Goal: Task Accomplishment & Management: Manage account settings

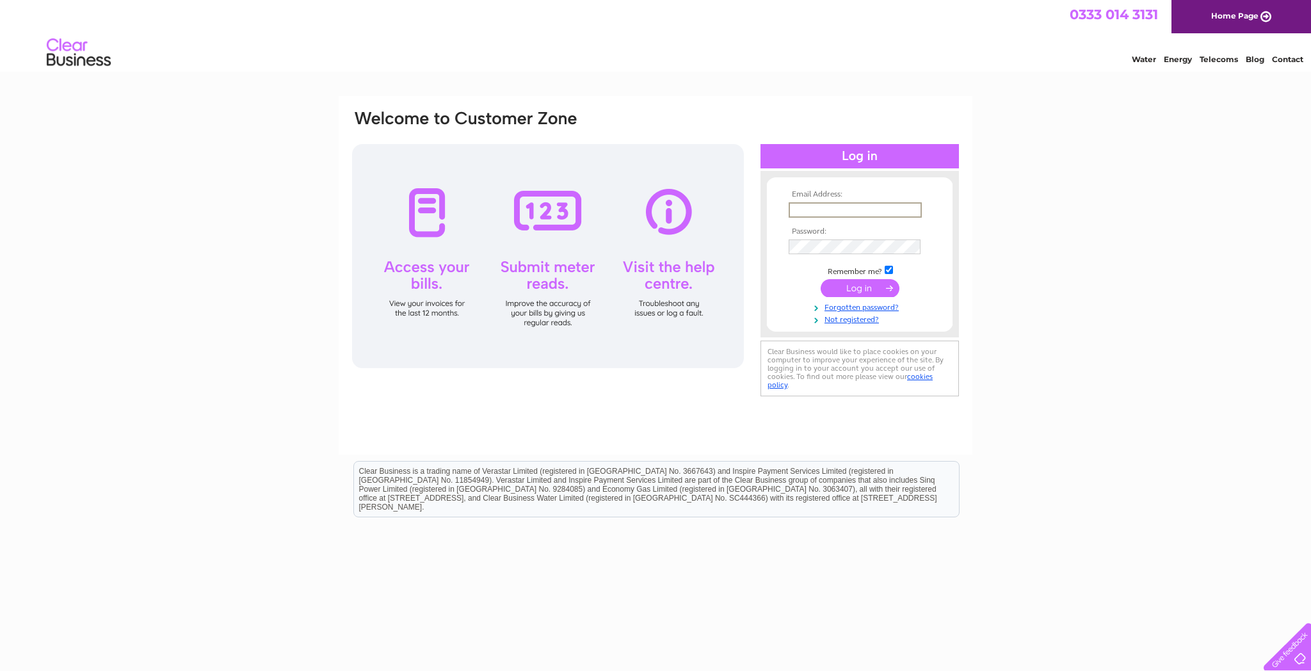
type input "[EMAIL_ADDRESS][DOMAIN_NAME]"
click at [868, 290] on input "submit" at bounding box center [860, 288] width 79 height 18
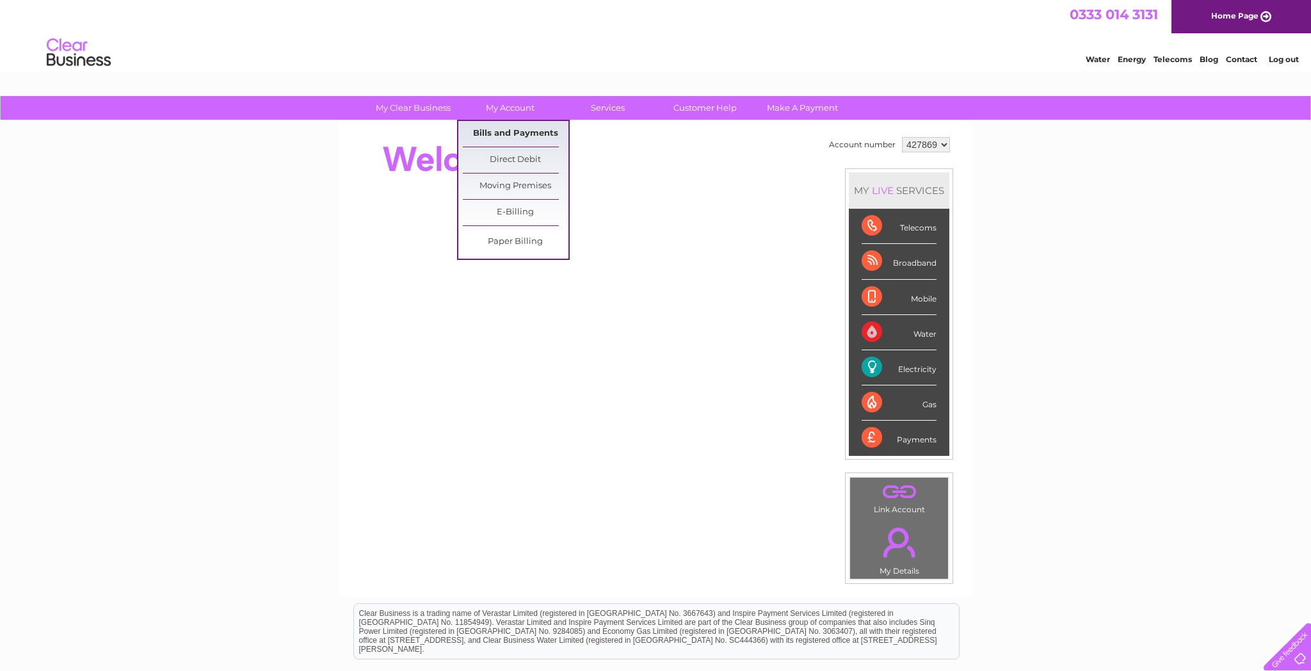
click at [522, 133] on link "Bills and Payments" at bounding box center [516, 134] width 106 height 26
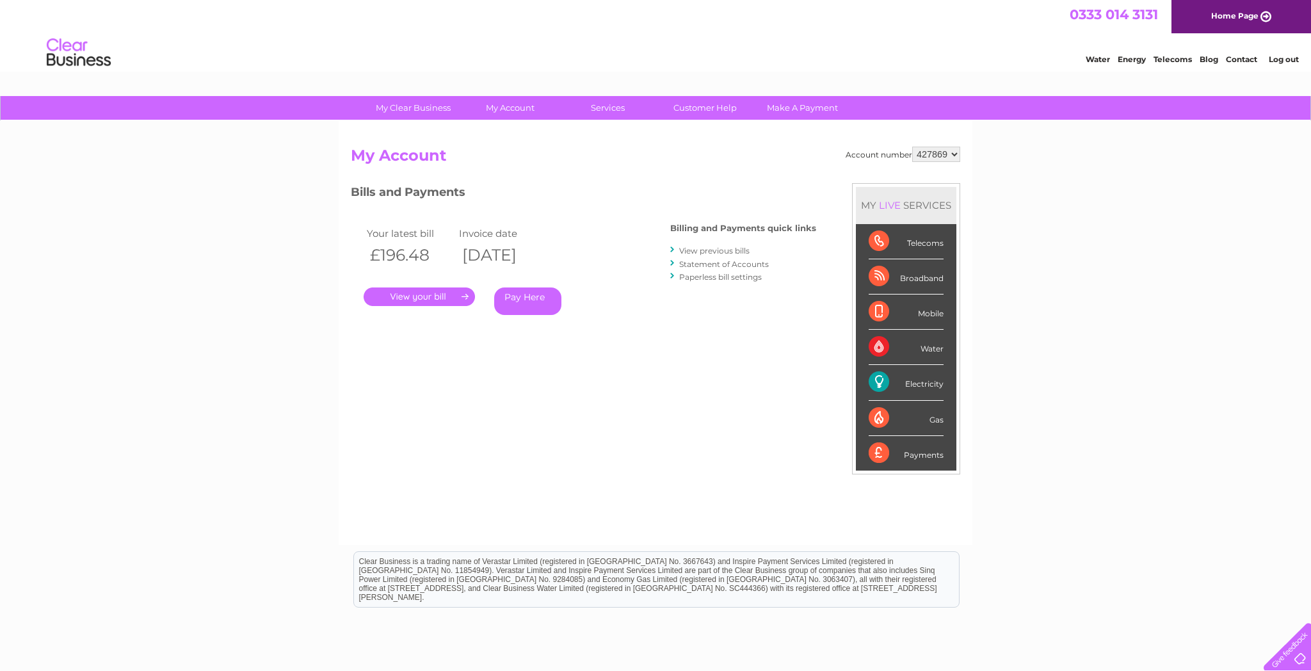
click at [427, 298] on link "." at bounding box center [419, 296] width 111 height 19
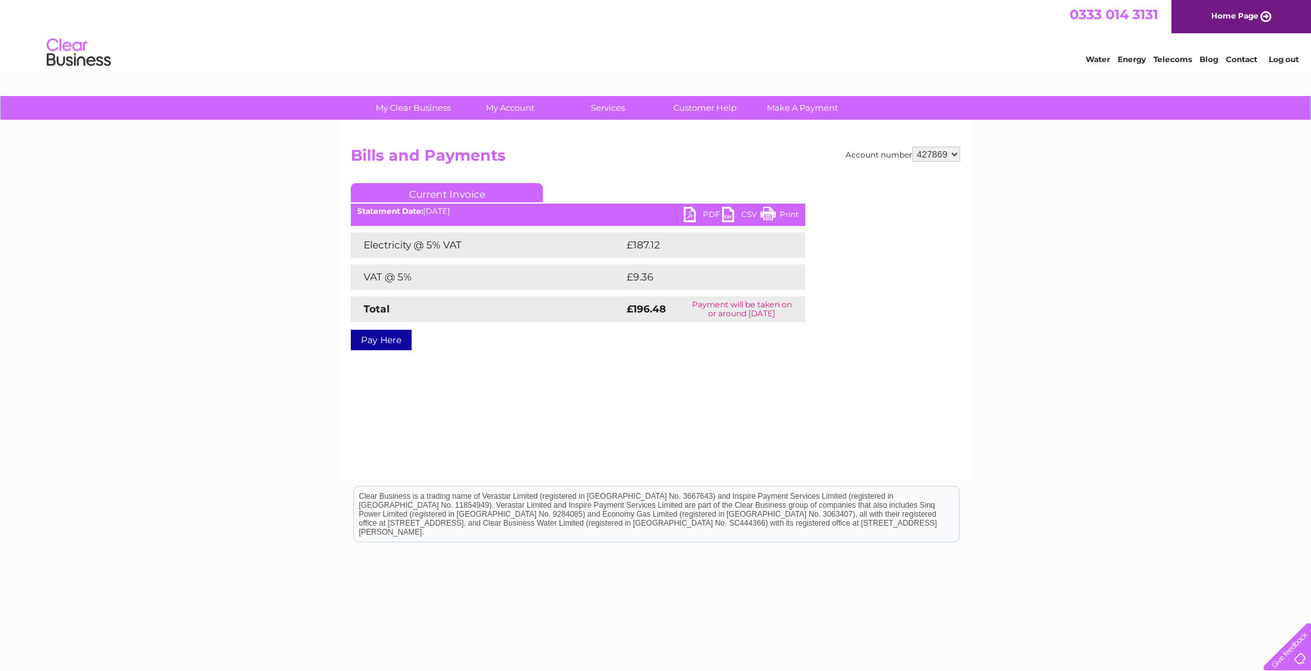
click at [704, 216] on link "PDF" at bounding box center [703, 216] width 38 height 19
